Goal: Task Accomplishment & Management: Manage account settings

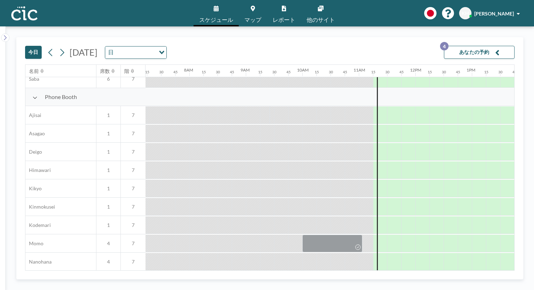
scroll to position [191, 429]
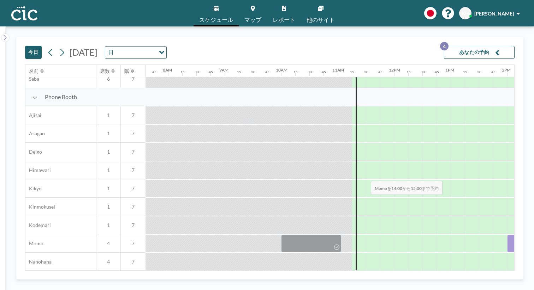
drag, startPoint x: 332, startPoint y: 162, endPoint x: 368, endPoint y: 164, distance: 36.4
click at [507, 235] on div at bounding box center [535, 244] width 56 height 18
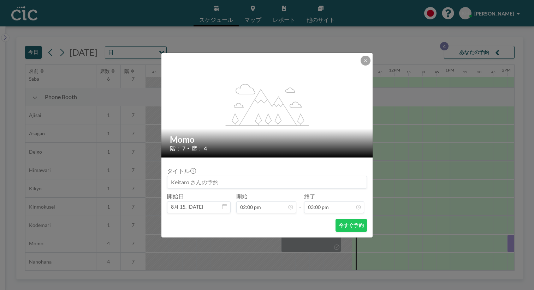
scroll to position [676, 0]
click at [255, 176] on input at bounding box center [266, 182] width 199 height 12
click at [240, 176] on input at bounding box center [266, 182] width 199 height 12
click at [227, 176] on input at bounding box center [266, 182] width 199 height 12
type input "Momo"
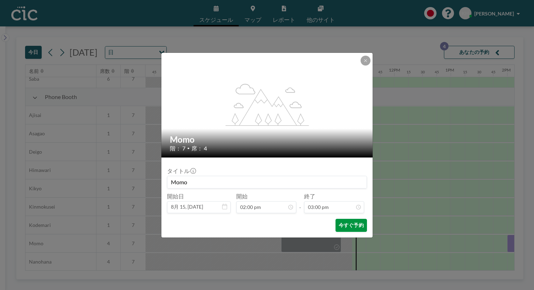
click at [335, 219] on button "今すぐ予約" at bounding box center [350, 225] width 31 height 13
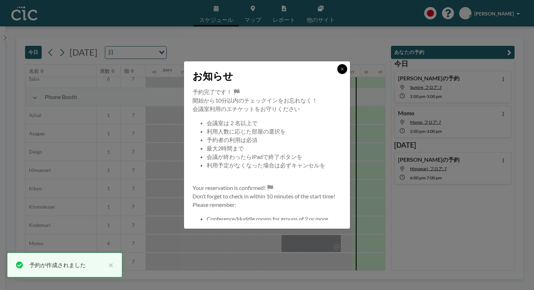
click at [341, 70] on icon at bounding box center [342, 69] width 2 height 2
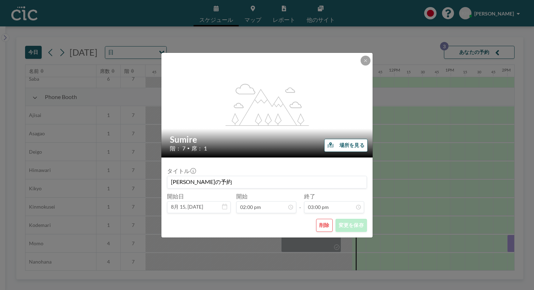
click at [316, 219] on button "削除" at bounding box center [324, 225] width 17 height 13
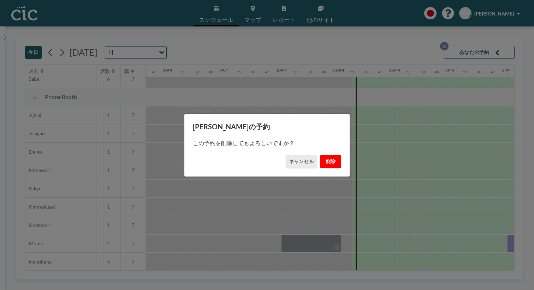
click at [320, 159] on button "削除" at bounding box center [330, 161] width 21 height 13
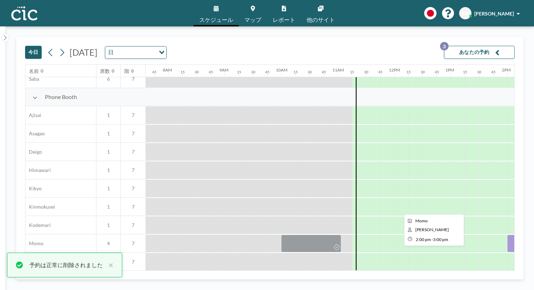
click at [507, 235] on div at bounding box center [535, 244] width 56 height 18
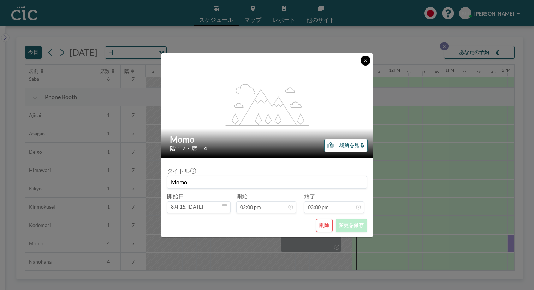
click at [363, 63] on icon at bounding box center [365, 61] width 4 height 4
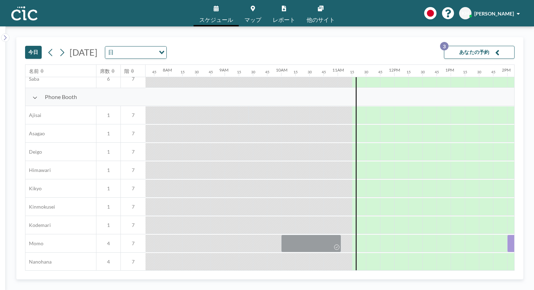
click at [488, 46] on button "あなたの予約 3" at bounding box center [479, 52] width 71 height 13
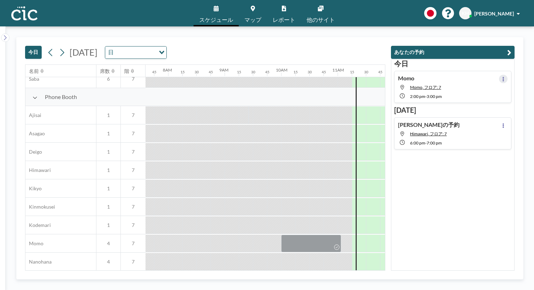
click at [507, 75] on button at bounding box center [503, 79] width 8 height 8
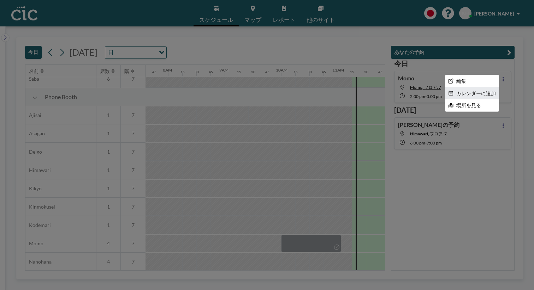
click at [492, 88] on li "カレンダーに追加" at bounding box center [471, 94] width 53 height 12
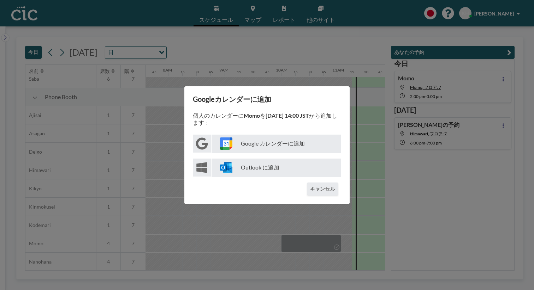
click at [306, 139] on p "Google カレンダーに追加" at bounding box center [276, 144] width 130 height 18
click at [336, 86] on div "Googleカレンダーに追加 個人のカレンダーに Momo を [DATE] 14:00 JST から追加します： Google カレンダーに追加 Outlo…" at bounding box center [267, 145] width 534 height 290
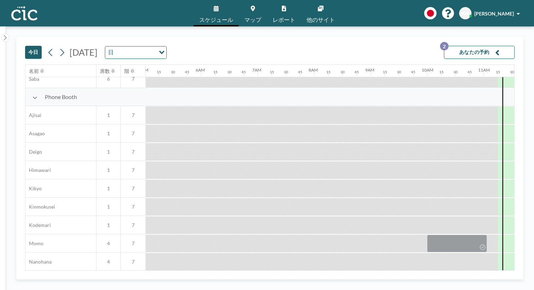
scroll to position [191, 273]
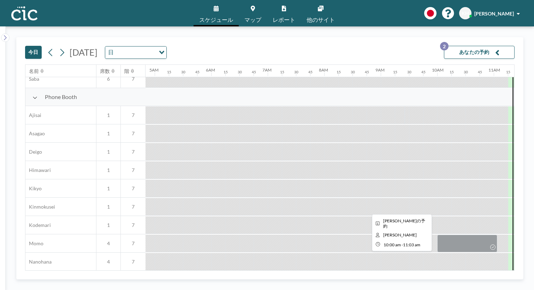
click at [437, 235] on div at bounding box center [467, 244] width 60 height 18
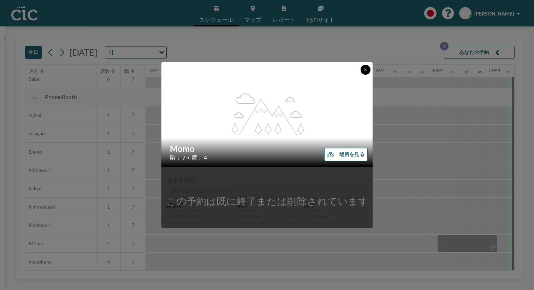
click at [363, 72] on icon at bounding box center [365, 70] width 4 height 4
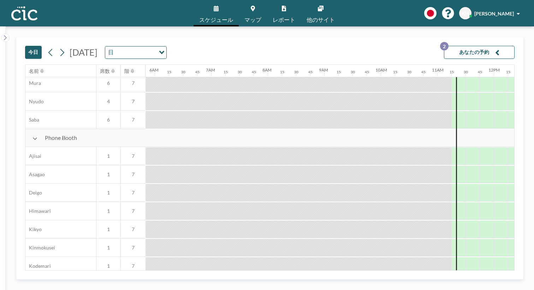
scroll to position [150, 377]
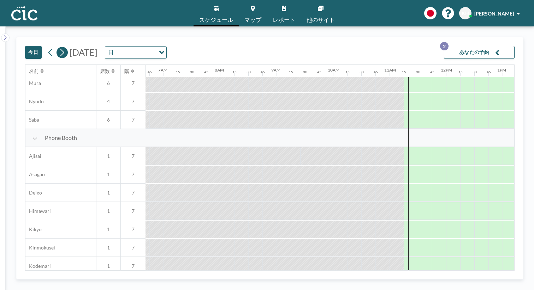
click at [59, 47] on icon at bounding box center [62, 52] width 7 height 11
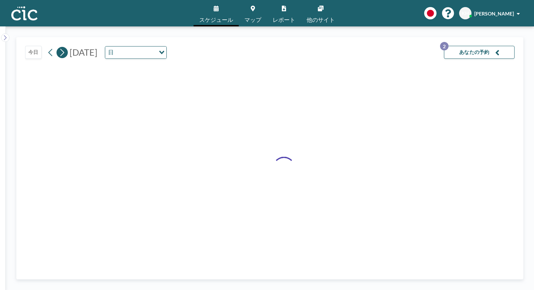
click at [59, 47] on icon at bounding box center [62, 52] width 7 height 11
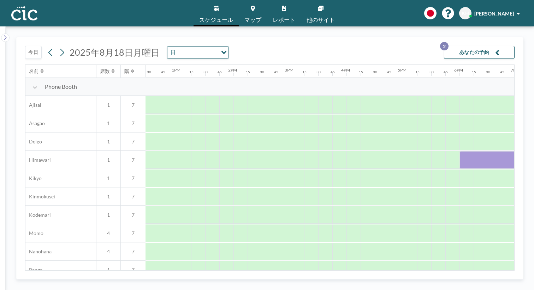
scroll to position [198, 703]
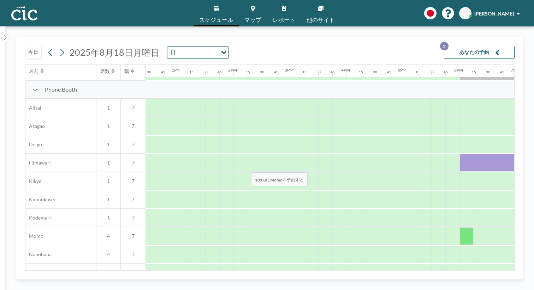
drag, startPoint x: 261, startPoint y: 98, endPoint x: 249, endPoint y: 156, distance: 58.8
click at [249, 156] on div "Phone Booth Ajisai 1 7 Asagao 1 7 Deigo 1 7 Himawari 1 7 Kikyo 1 7 Kinmokusei 1…" at bounding box center [60, 237] width 1475 height 312
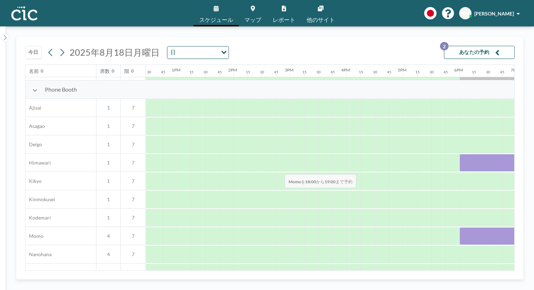
click at [459, 228] on div at bounding box center [487, 237] width 56 height 18
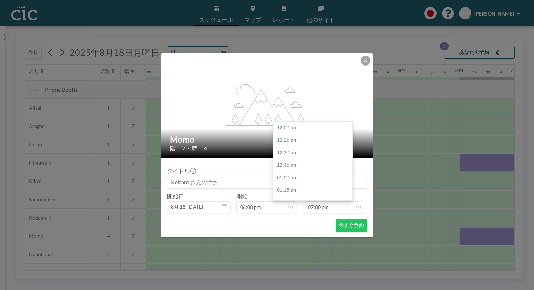
scroll to position [856, 0]
drag, startPoint x: 329, startPoint y: 211, endPoint x: 235, endPoint y: 160, distance: 107.2
click at [235, 160] on form "タイトル 開始日 8月 18, [DATE] 開始 06:00 pm - 終了 07:00 pm 12:00 am 12:15 am 12:30 am 12:…" at bounding box center [266, 198] width 211 height 80
click at [227, 176] on input at bounding box center [266, 182] width 199 height 12
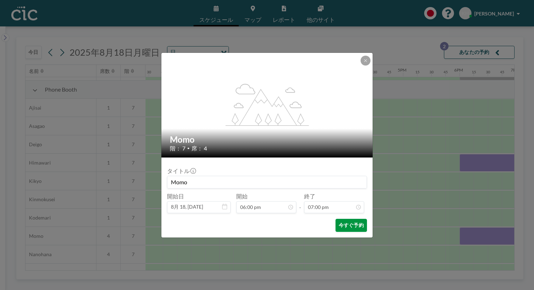
type input "Momo"
click at [335, 219] on button "今すぐ予約" at bounding box center [350, 225] width 31 height 13
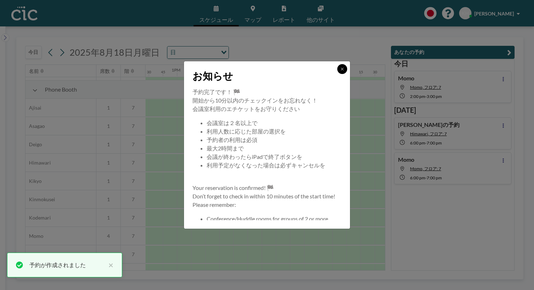
click at [337, 74] on button at bounding box center [342, 69] width 10 height 10
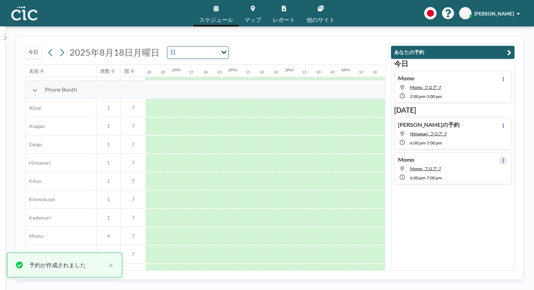
click at [506, 156] on button at bounding box center [503, 160] width 8 height 8
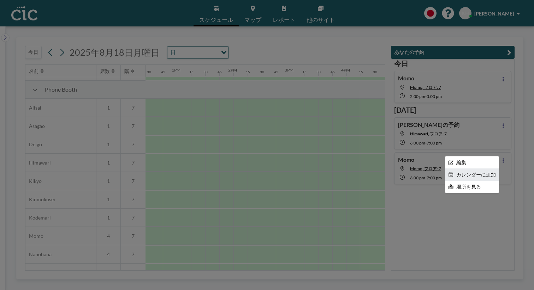
click at [495, 169] on li "カレンダーに追加" at bounding box center [471, 175] width 53 height 12
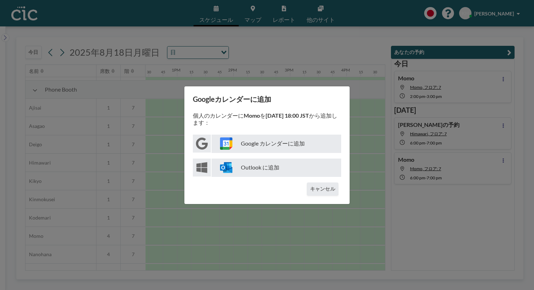
click at [296, 142] on p "Google カレンダーに追加" at bounding box center [276, 144] width 130 height 18
click at [317, 183] on button "キャンセル" at bounding box center [322, 189] width 31 height 13
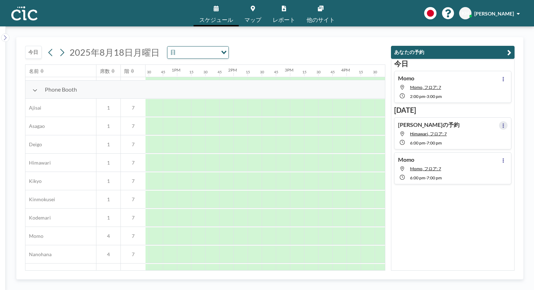
click at [506, 121] on button at bounding box center [503, 125] width 8 height 8
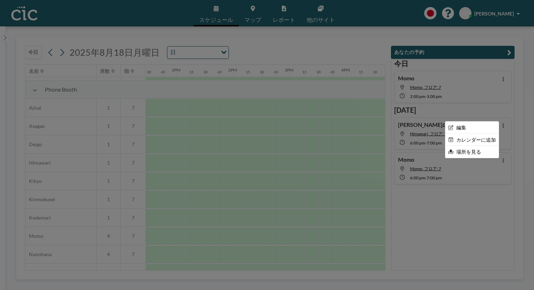
click at [443, 186] on div at bounding box center [267, 145] width 534 height 290
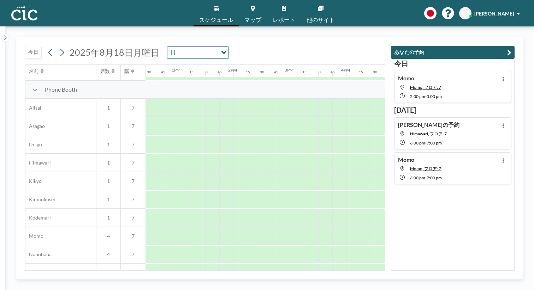
click at [472, 118] on div "[PERSON_NAME]の予約 Himawari, フロア: 7 6:00 PM - 7:00 PM" at bounding box center [452, 134] width 117 height 32
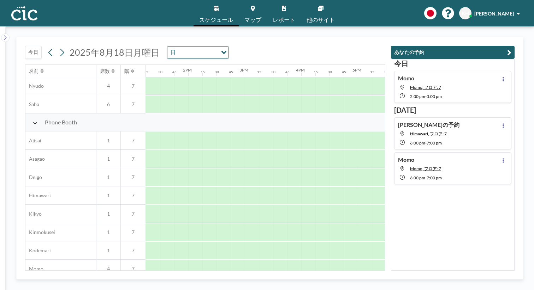
scroll to position [179, 807]
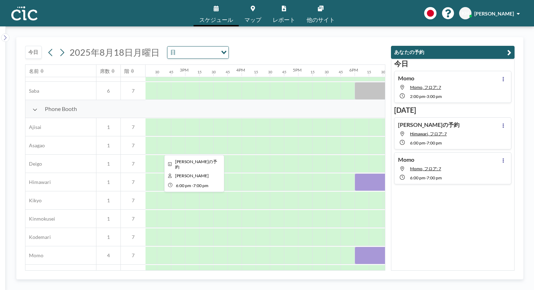
click at [354, 174] on div at bounding box center [382, 183] width 56 height 18
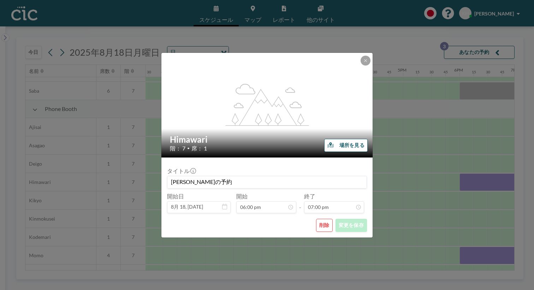
scroll to position [0, 0]
click at [316, 219] on button "削除" at bounding box center [324, 225] width 17 height 13
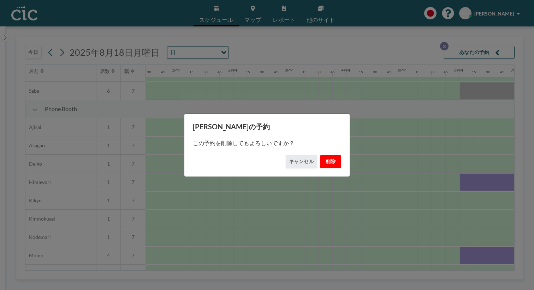
click at [320, 160] on button "削除" at bounding box center [330, 161] width 21 height 13
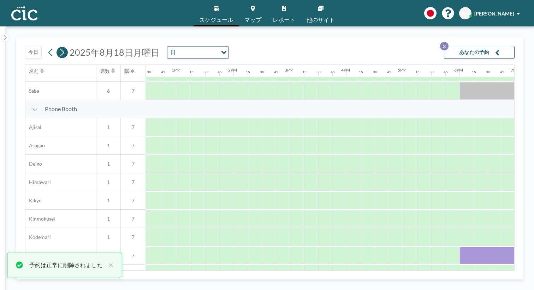
click at [59, 47] on icon at bounding box center [62, 52] width 7 height 11
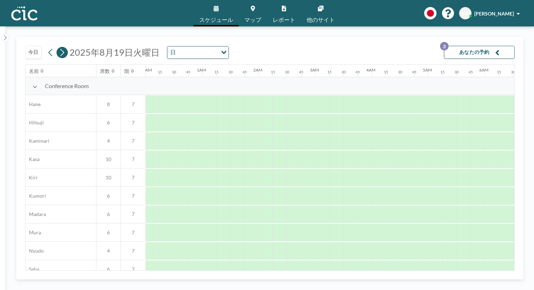
scroll to position [0, 66]
click at [59, 47] on icon at bounding box center [62, 52] width 7 height 11
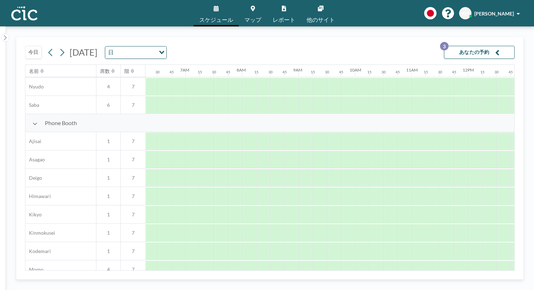
scroll to position [165, 355]
drag, startPoint x: 411, startPoint y: 193, endPoint x: 446, endPoint y: 195, distance: 35.4
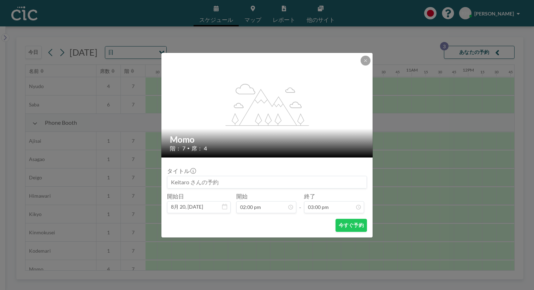
scroll to position [676, 0]
click at [195, 176] on input at bounding box center [266, 182] width 199 height 12
type input "CIC:Momo"
click at [338, 219] on button "今すぐ予約" at bounding box center [350, 225] width 31 height 13
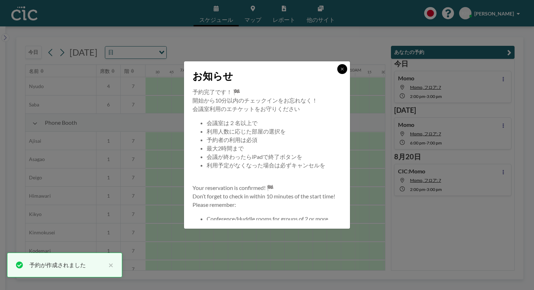
click at [337, 74] on button at bounding box center [342, 69] width 10 height 10
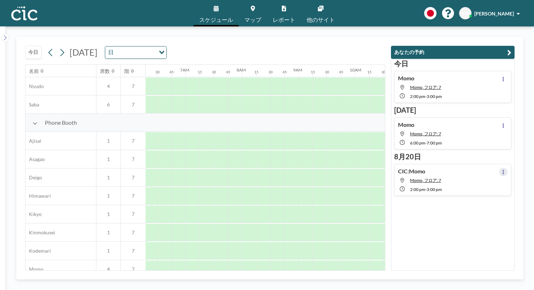
click at [507, 168] on button at bounding box center [503, 172] width 8 height 8
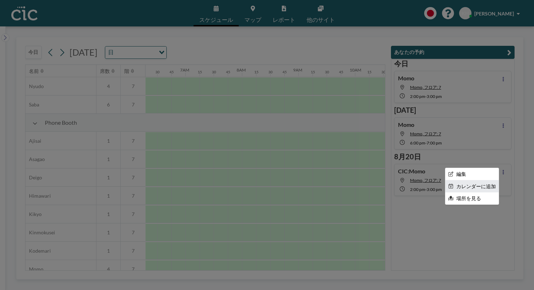
click at [494, 181] on li "カレンダーに追加" at bounding box center [471, 187] width 53 height 12
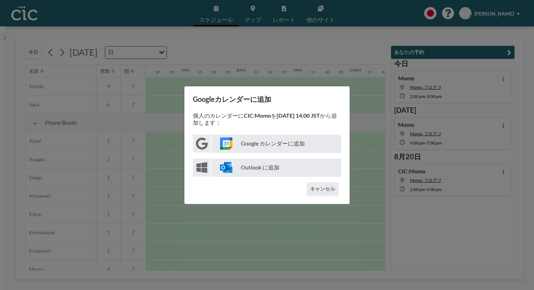
click at [278, 143] on p "Google カレンダーに追加" at bounding box center [276, 144] width 130 height 18
click at [313, 183] on button "キャンセル" at bounding box center [322, 189] width 31 height 13
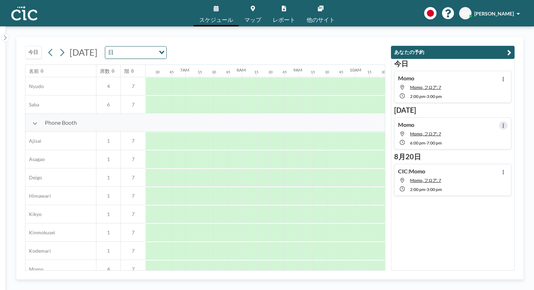
click at [506, 121] on button at bounding box center [503, 125] width 8 height 8
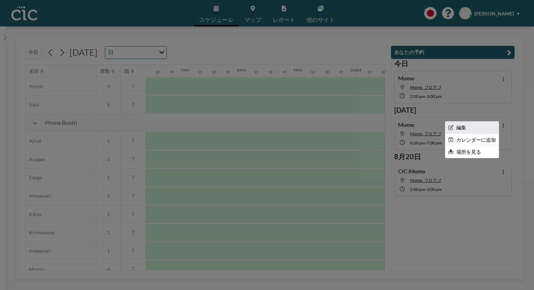
click at [498, 122] on li "編集" at bounding box center [471, 128] width 53 height 12
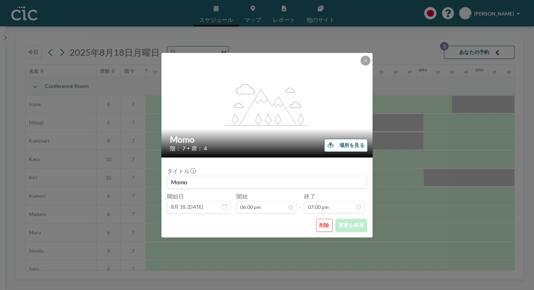
click at [207, 176] on input "Momo" at bounding box center [266, 182] width 199 height 12
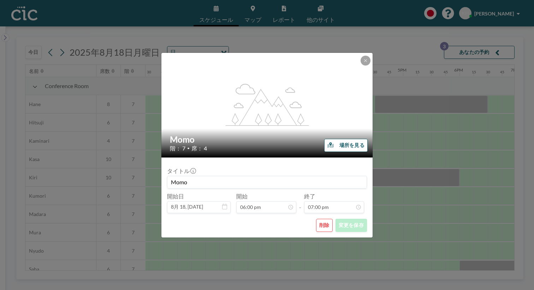
click at [207, 176] on input "Momo" at bounding box center [266, 182] width 199 height 12
type input "K"
type input "帆に風"
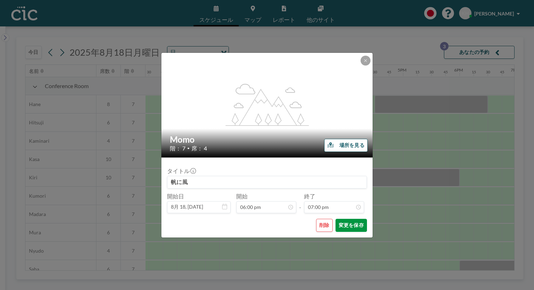
click at [339, 219] on button "変更を保存" at bounding box center [350, 225] width 31 height 13
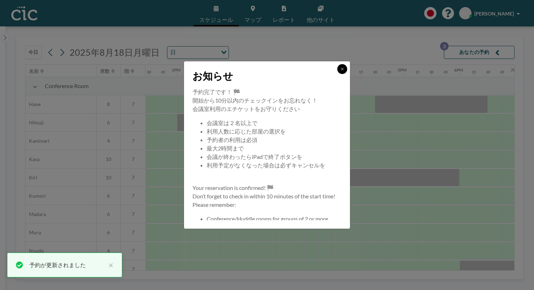
click at [337, 74] on button at bounding box center [342, 69] width 10 height 10
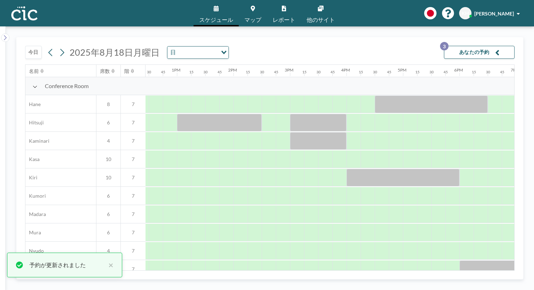
click at [480, 46] on button "あなたの予約 3" at bounding box center [479, 52] width 71 height 13
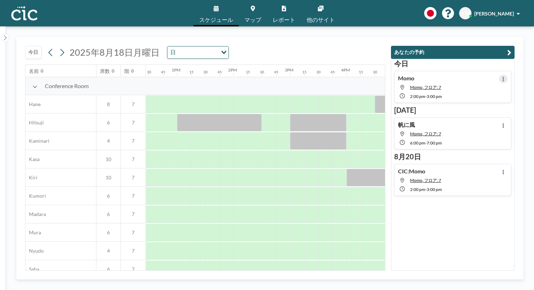
click at [504, 77] on icon at bounding box center [502, 79] width 1 height 5
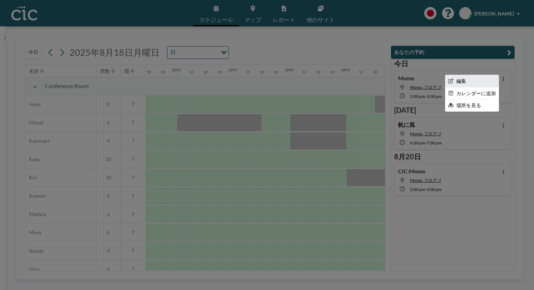
click at [483, 75] on li "編集" at bounding box center [471, 81] width 53 height 12
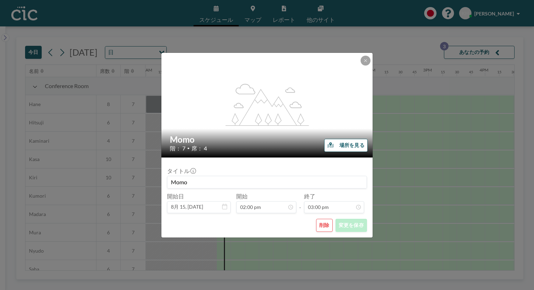
scroll to position [0, 631]
click at [196, 177] on input "Momo" at bounding box center [266, 182] width 199 height 12
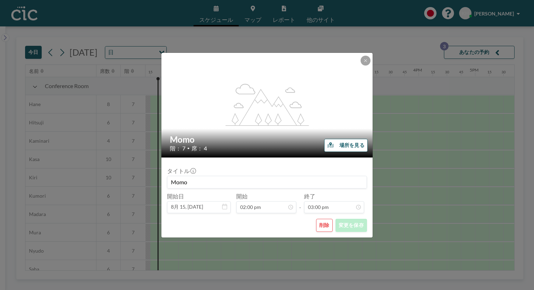
click at [196, 177] on input "Momo" at bounding box center [266, 182] width 199 height 12
type input "帆に風"
click at [344, 219] on button "変更を保存" at bounding box center [350, 225] width 31 height 13
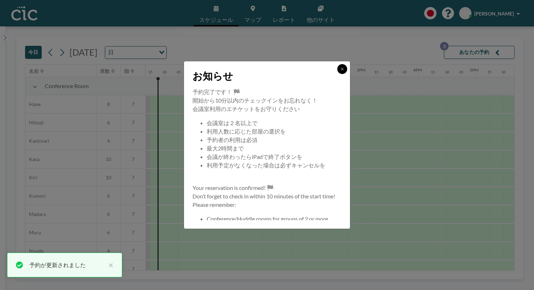
click at [340, 71] on icon at bounding box center [342, 69] width 4 height 4
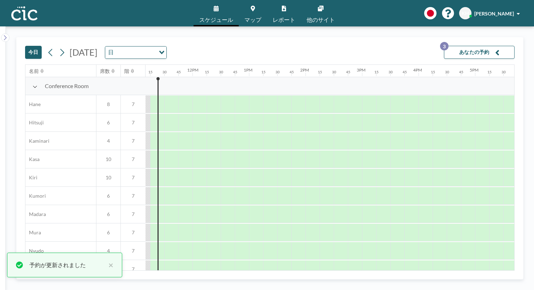
click at [495, 46] on button "あなたの予約 3" at bounding box center [479, 52] width 71 height 13
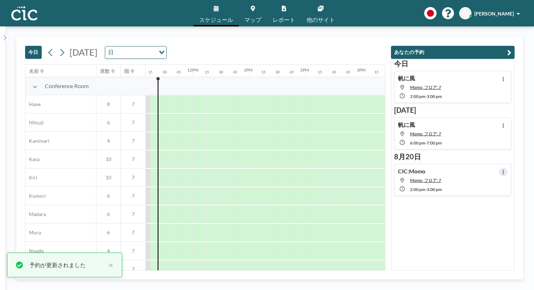
click at [506, 168] on button at bounding box center [503, 172] width 8 height 8
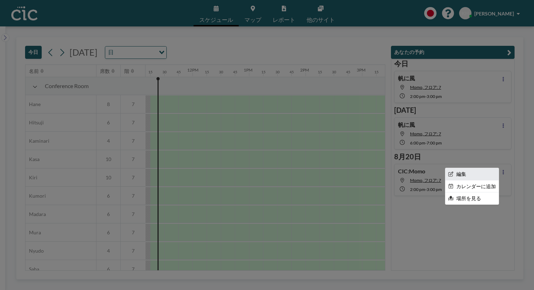
click at [492, 168] on li "編集" at bounding box center [471, 174] width 53 height 12
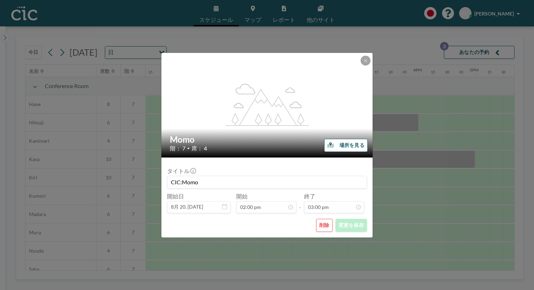
click at [246, 176] on input "CIC:Momo" at bounding box center [266, 182] width 199 height 12
type input "帆に風"
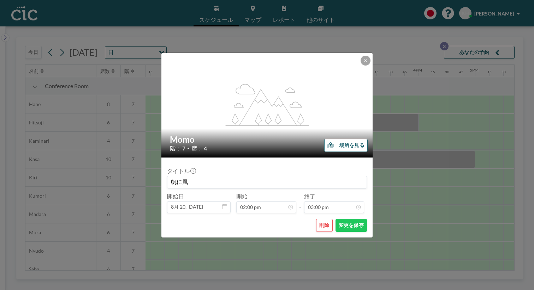
click at [330, 216] on form "タイトル 帆に風 開始日 8月 20, [DATE] 開始 02:00 pm - 終了 03:00 pm 12:00 am 12:15 am 12:30 am…" at bounding box center [266, 198] width 211 height 80
click at [336, 219] on button "変更を保存" at bounding box center [350, 225] width 31 height 13
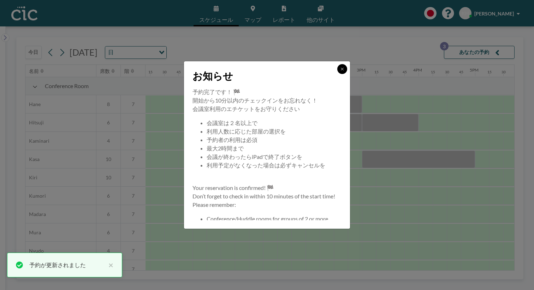
click at [337, 74] on button at bounding box center [342, 69] width 10 height 10
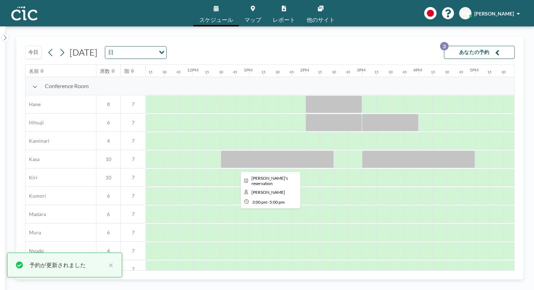
click at [362, 151] on div at bounding box center [418, 160] width 113 height 18
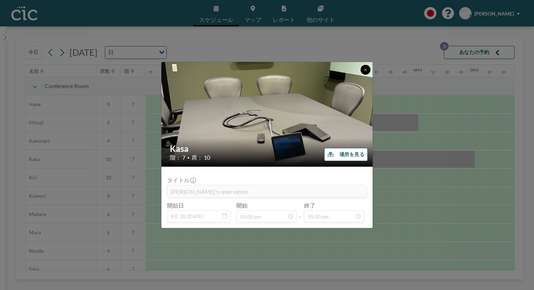
click at [360, 75] on button at bounding box center [365, 70] width 10 height 10
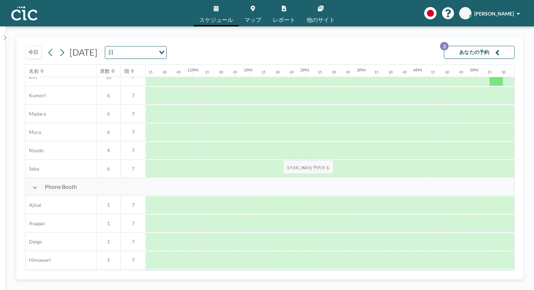
scroll to position [181, 631]
